Goal: Task Accomplishment & Management: Use online tool/utility

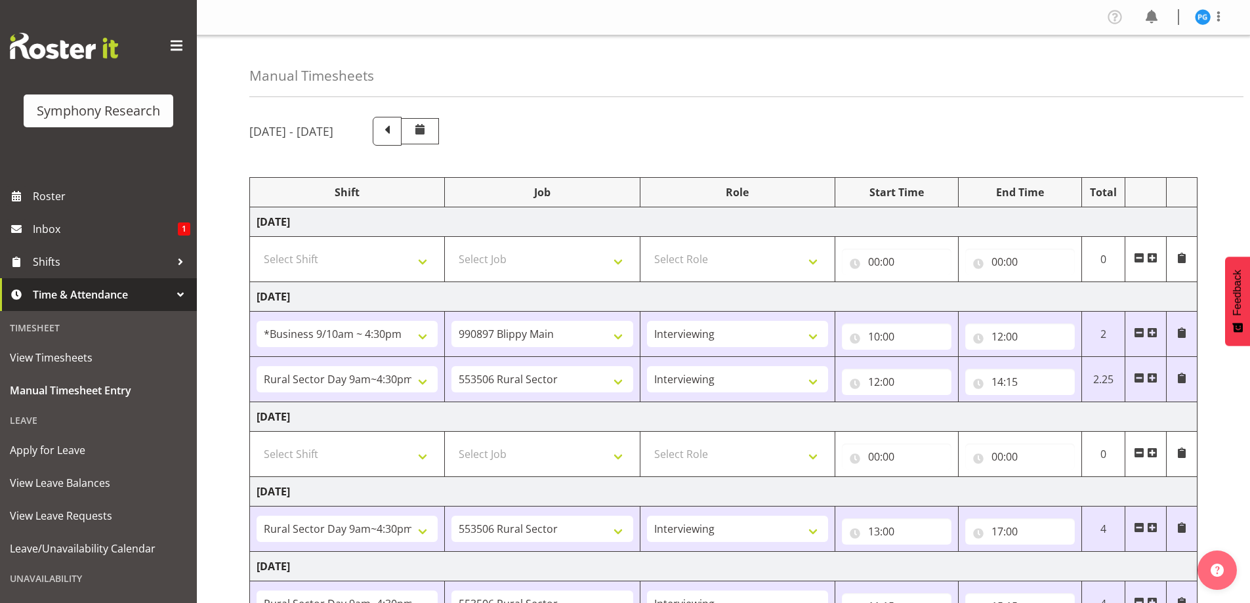
select select "26078"
select select "10631"
select select "47"
select select "81561"
select select "10587"
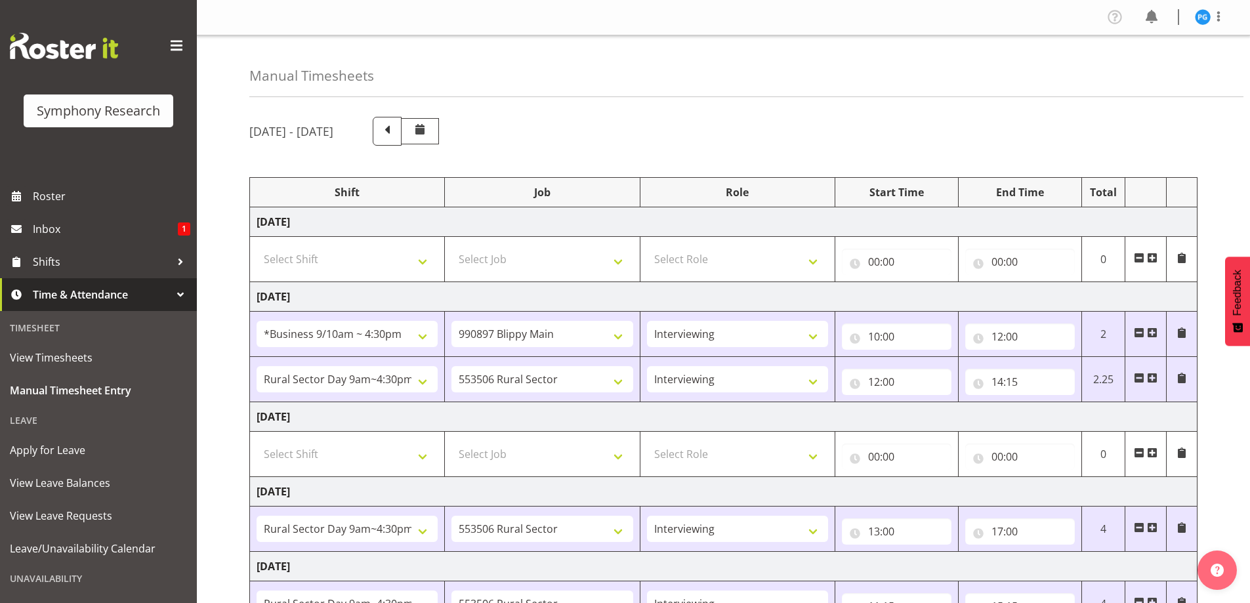
select select "47"
select select "81561"
select select "10587"
select select "47"
select select "81561"
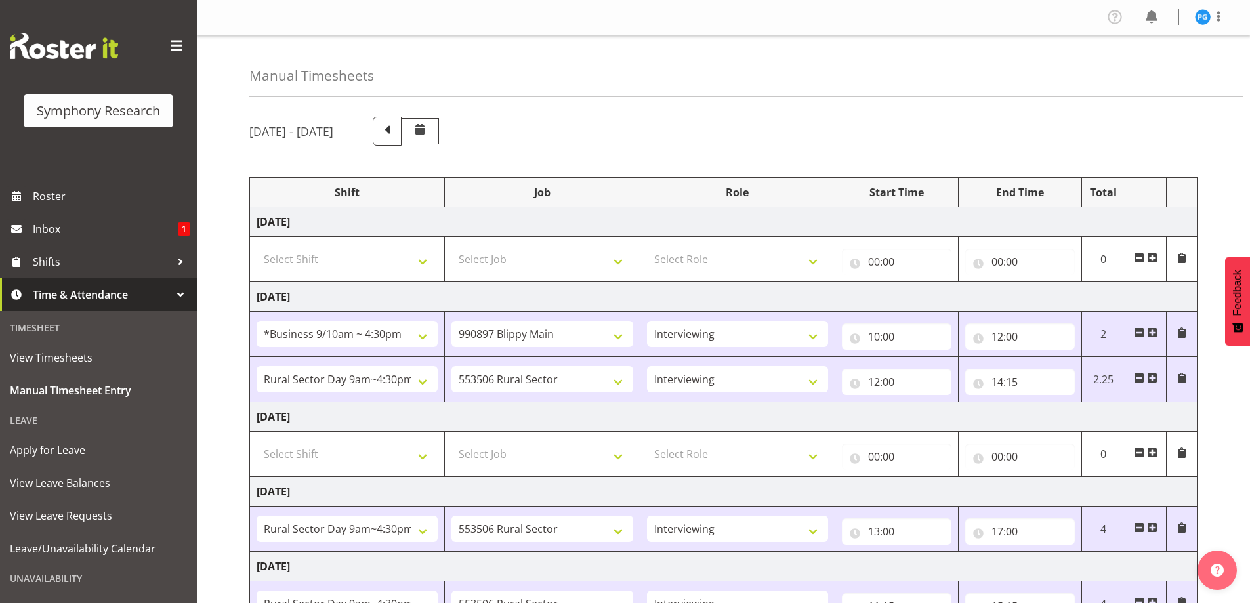
select select "10587"
select select "47"
select select "10587"
select select "47"
select select "10575"
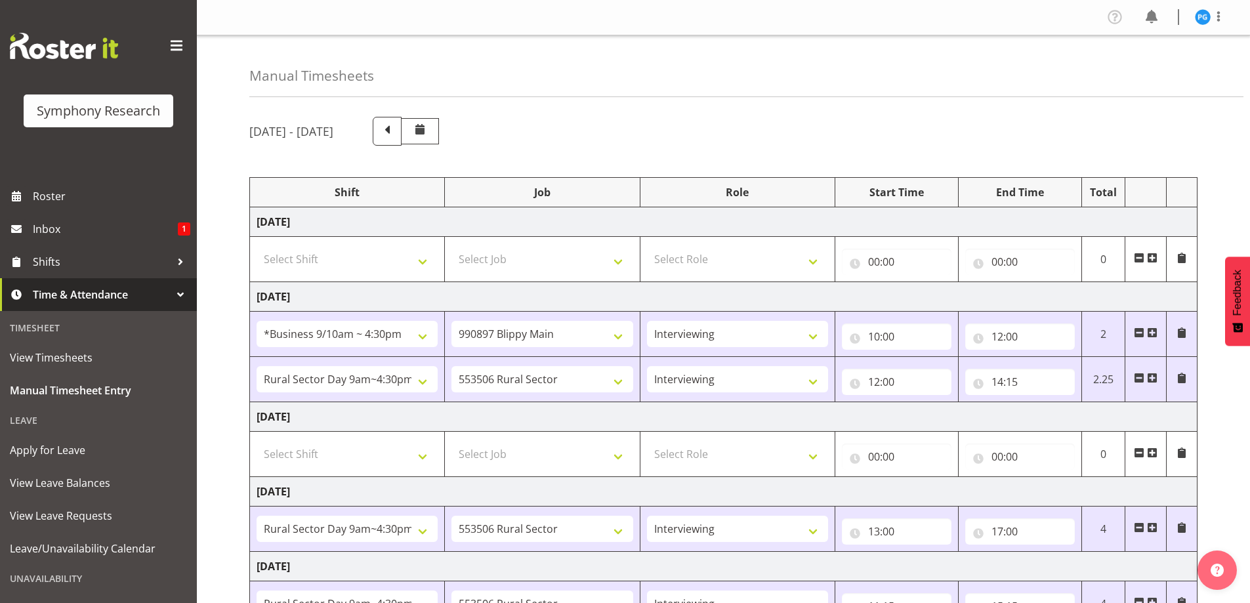
select select "47"
select select "81299"
select select "10587"
select select "47"
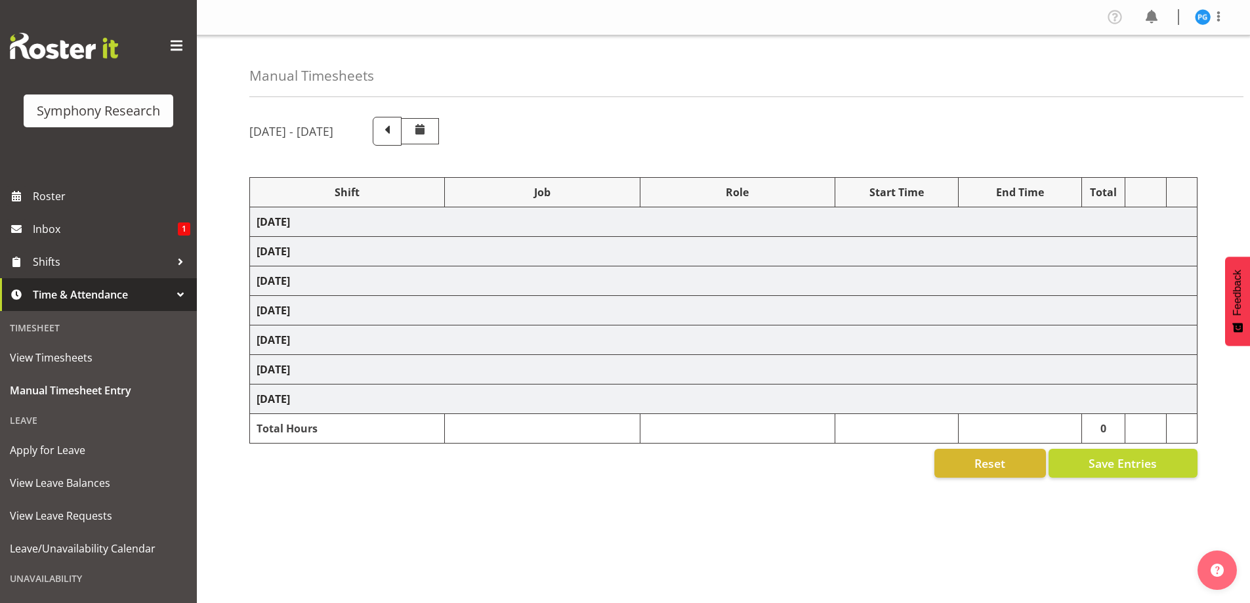
select select "26078"
select select "10631"
select select "47"
select select "81561"
select select "10587"
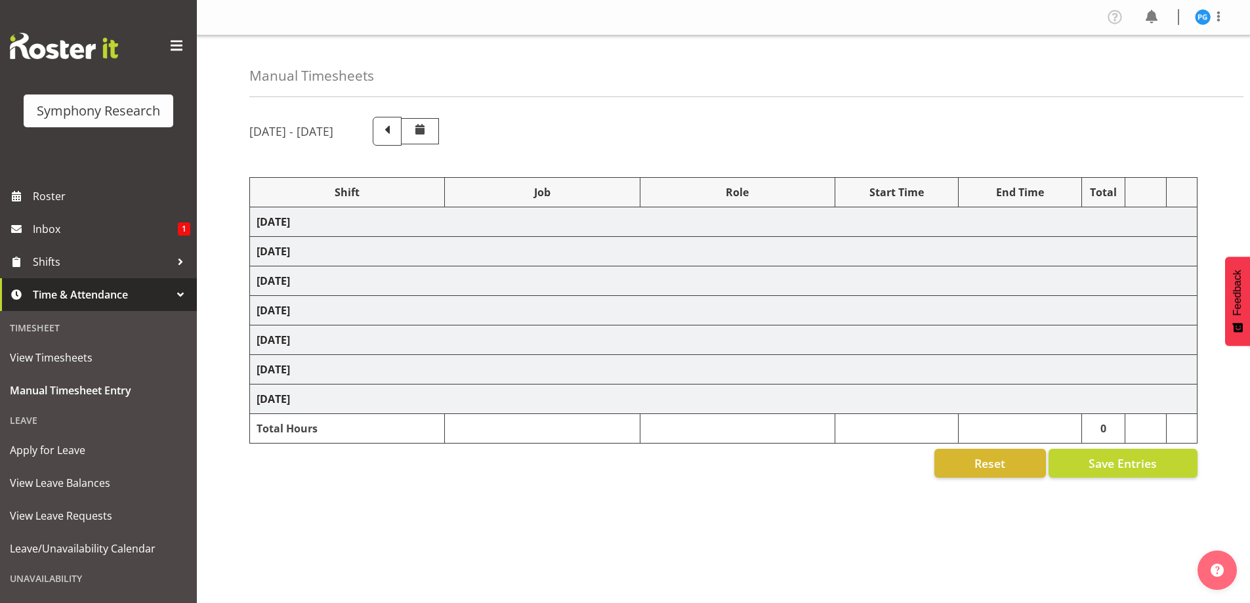
select select "47"
select select "81561"
select select "10587"
select select "47"
select select "81561"
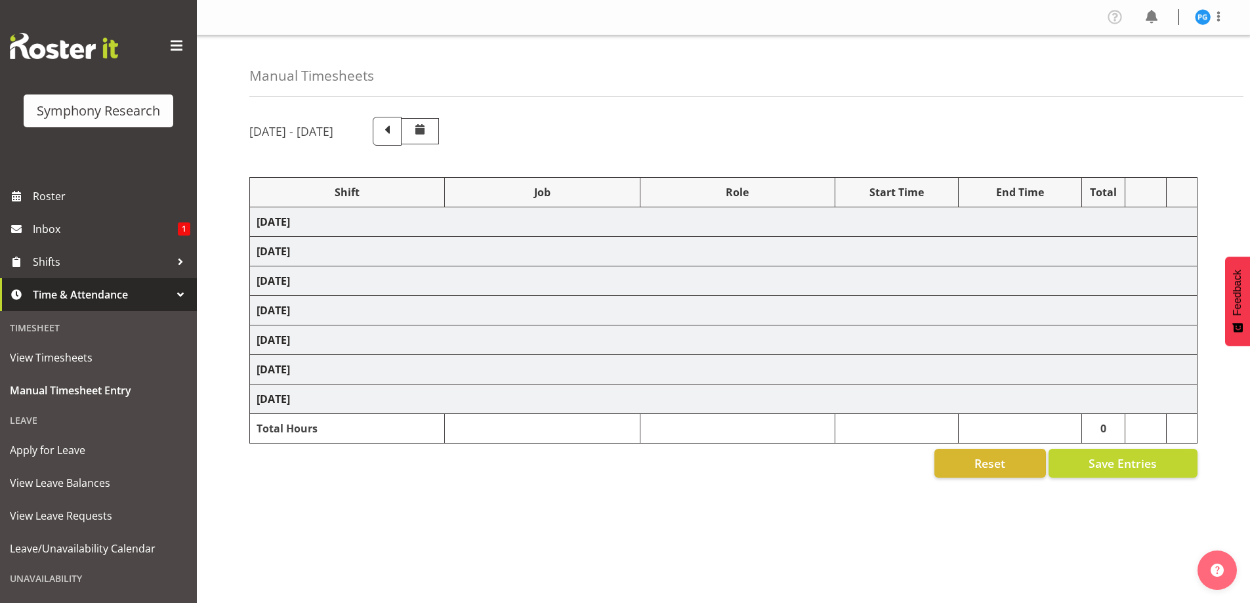
select select "10587"
select select "47"
select select "10587"
select select "47"
select select "10575"
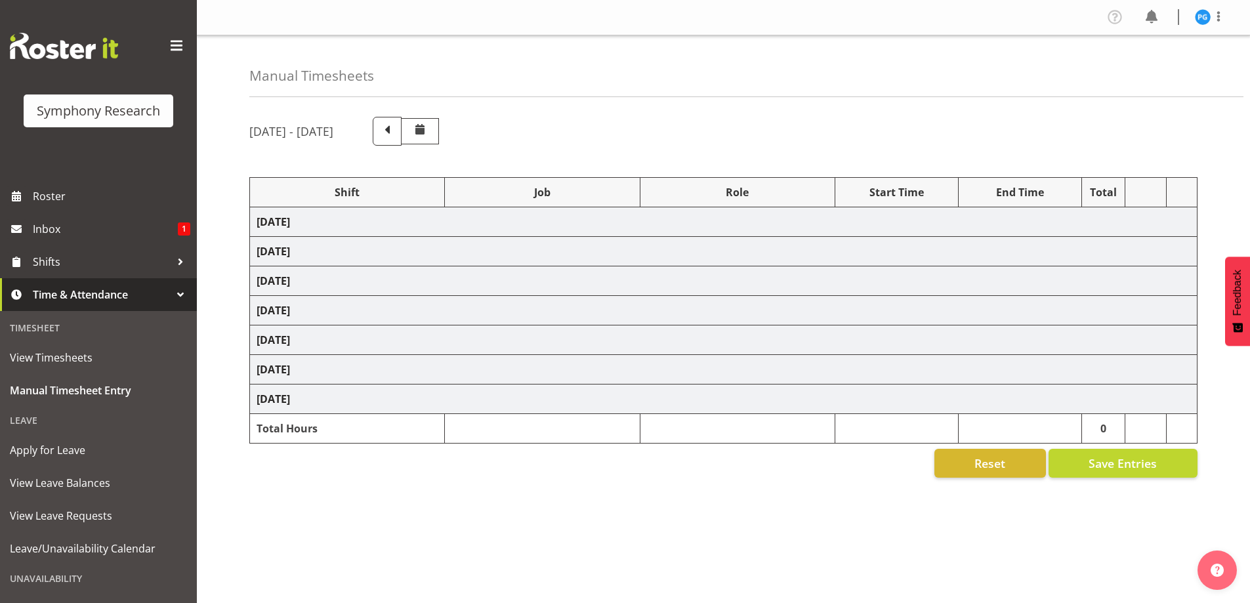
select select "47"
select select "81299"
select select "10587"
select select "47"
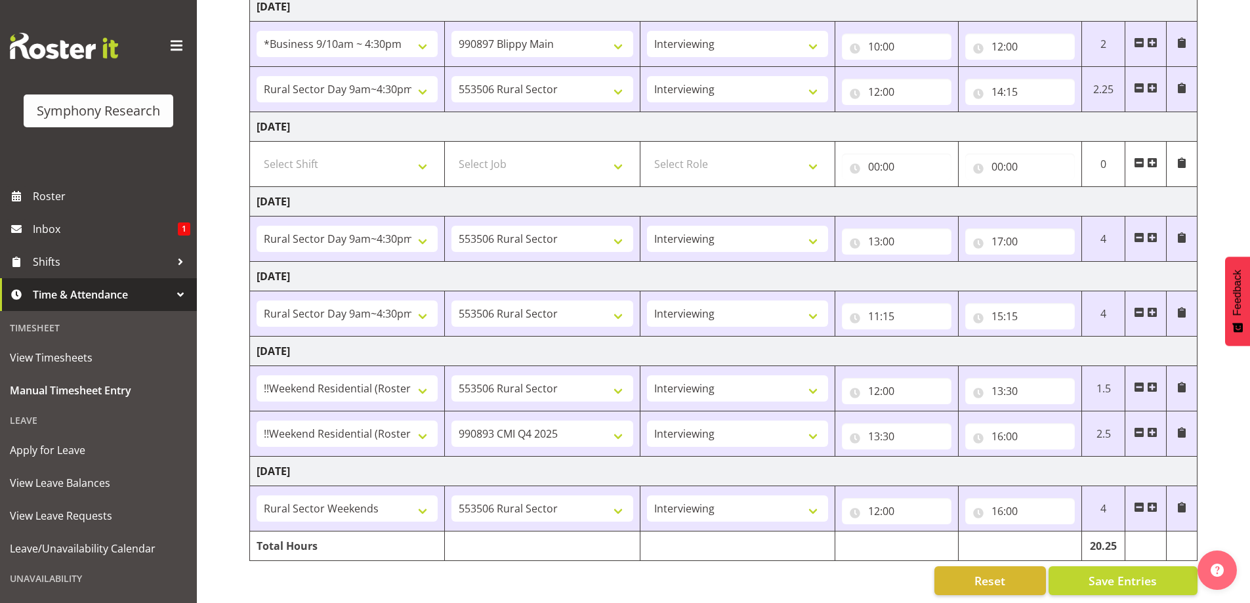
scroll to position [302, 0]
